Goal: Information Seeking & Learning: Learn about a topic

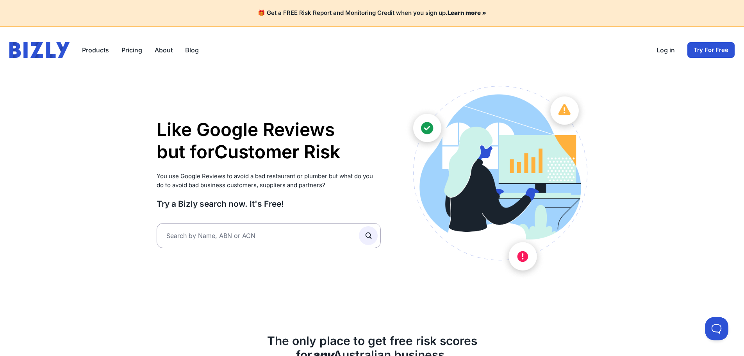
click at [665, 48] on link "Log in" at bounding box center [665, 49] width 18 height 9
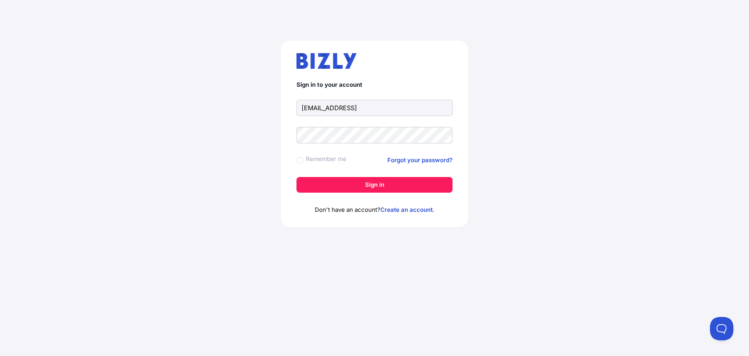
type input "[EMAIL_ADDRESS][DOMAIN_NAME]"
click at [359, 194] on div "Sign in to your account vngoon89@gmail.com Remember me Forgot your password? Si…" at bounding box center [374, 134] width 187 height 186
click at [366, 188] on button "Sign in" at bounding box center [375, 185] width 156 height 16
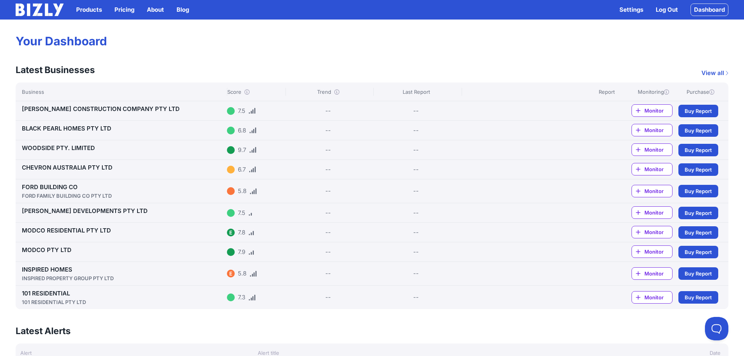
scroll to position [39, 0]
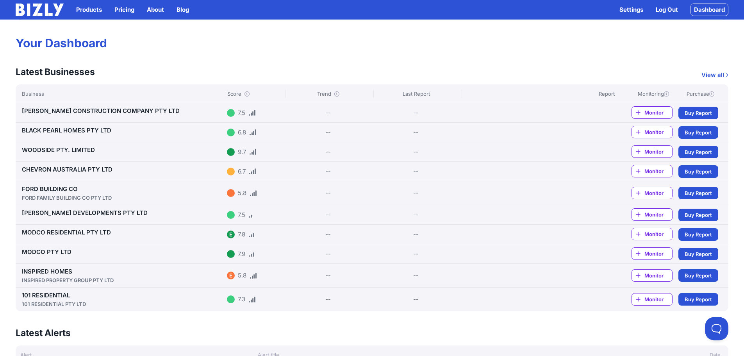
click at [719, 71] on link "View all" at bounding box center [714, 74] width 27 height 9
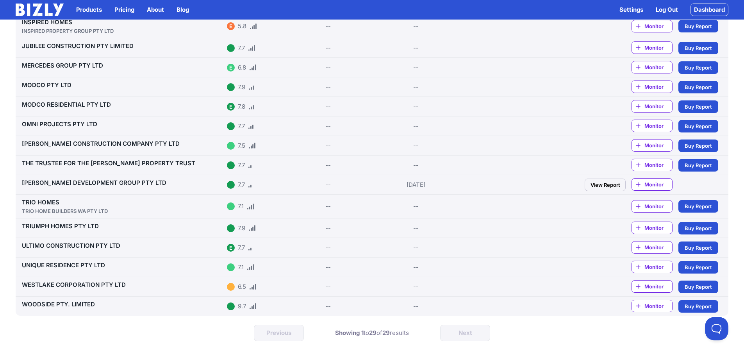
scroll to position [351, 0]
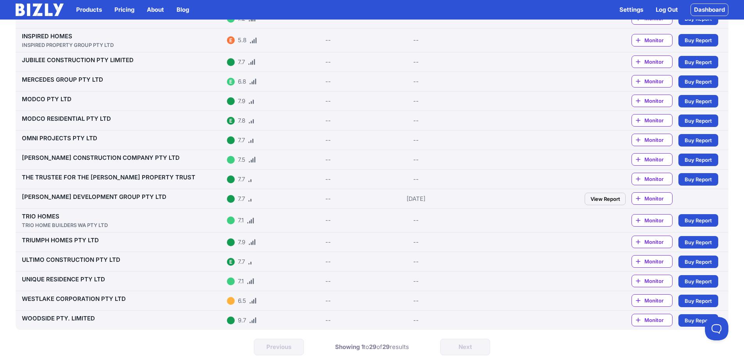
click at [93, 197] on link "[PERSON_NAME] DEVELOPMENT GROUP PTY LTD" at bounding box center [94, 196] width 144 height 7
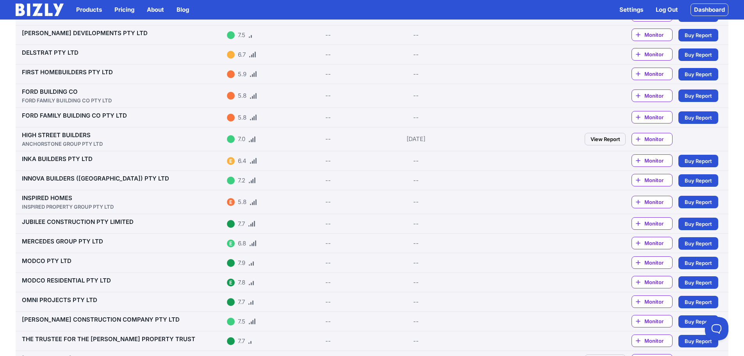
scroll to position [39, 0]
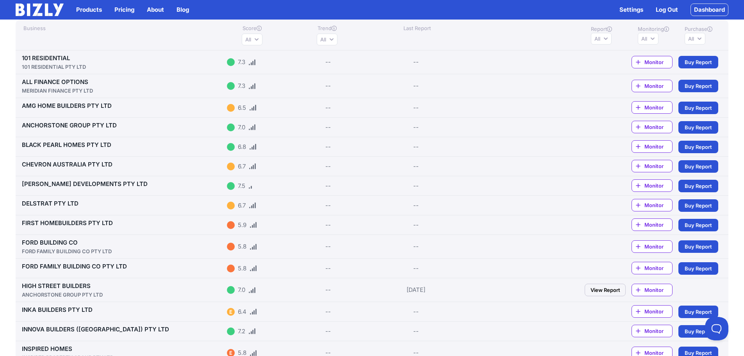
click at [76, 109] on div "AMG HOME BUILDERS PTY LTD" at bounding box center [123, 105] width 202 height 9
click at [82, 105] on link "AMG HOME BUILDERS PTY LTD" at bounding box center [67, 105] width 90 height 7
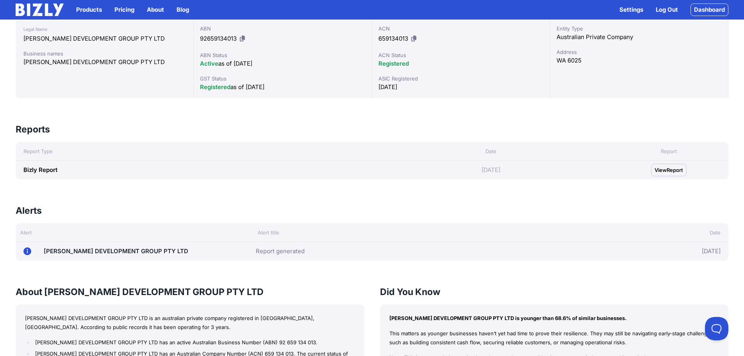
scroll to position [273, 0]
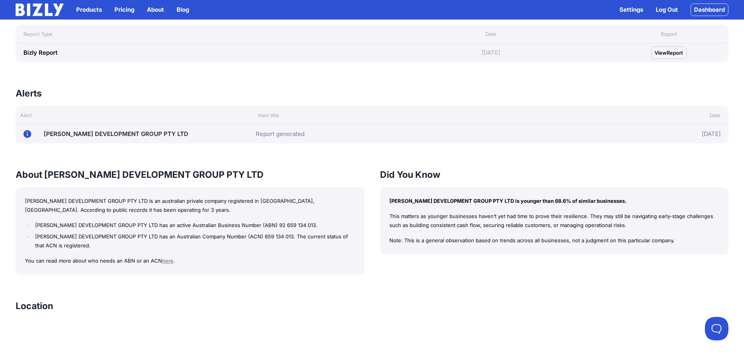
click at [102, 133] on link "[PERSON_NAME] DEVELOPMENT GROUP PTY LTD" at bounding box center [116, 133] width 144 height 7
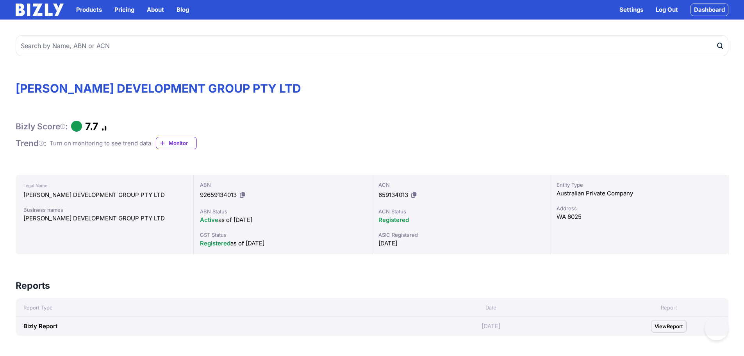
click at [673, 136] on div "Bizly Score : 7.7 Trend : Turn on monitoring to see trend data. Monitor" at bounding box center [372, 134] width 712 height 29
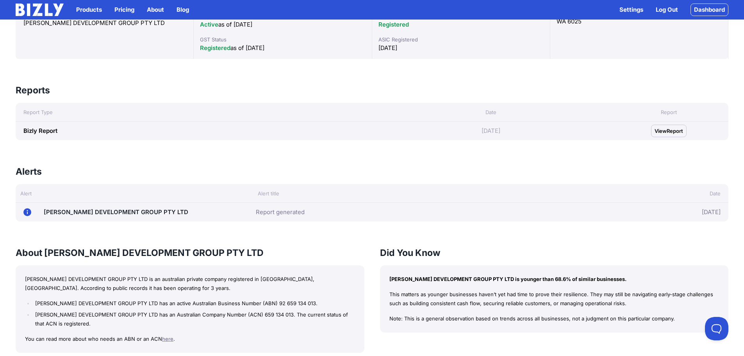
click at [673, 131] on span "Report" at bounding box center [674, 131] width 16 height 8
